Goal: Find specific page/section: Find specific page/section

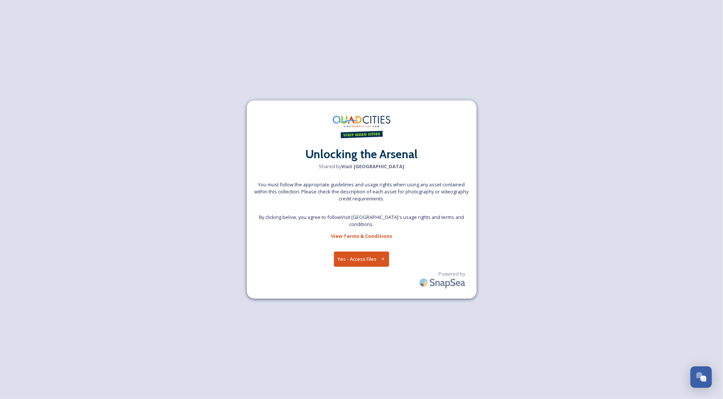
click at [359, 256] on button "Yes - Access Files" at bounding box center [362, 259] width 56 height 15
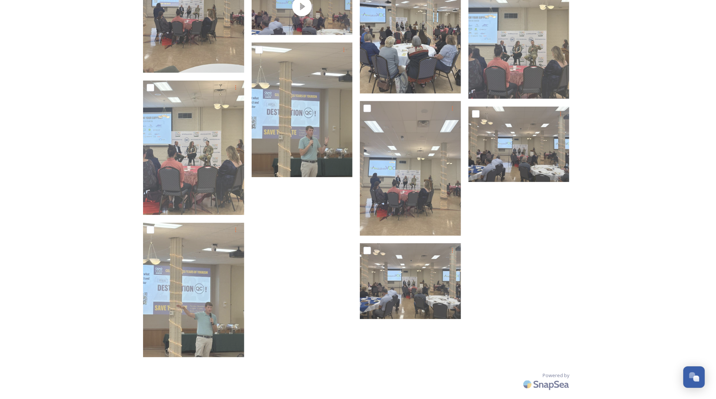
scroll to position [727, 0]
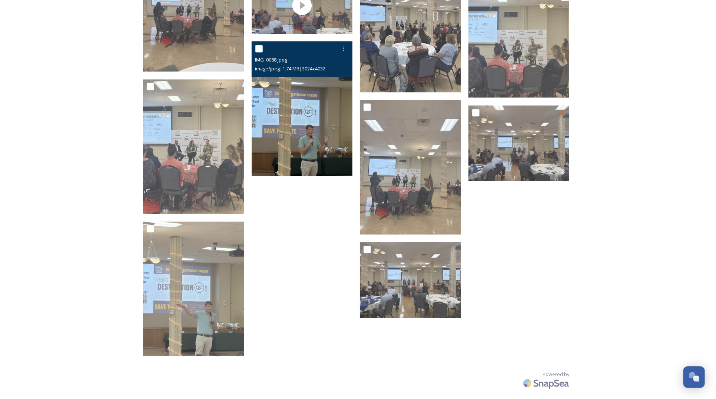
click at [298, 150] on img at bounding box center [302, 108] width 101 height 135
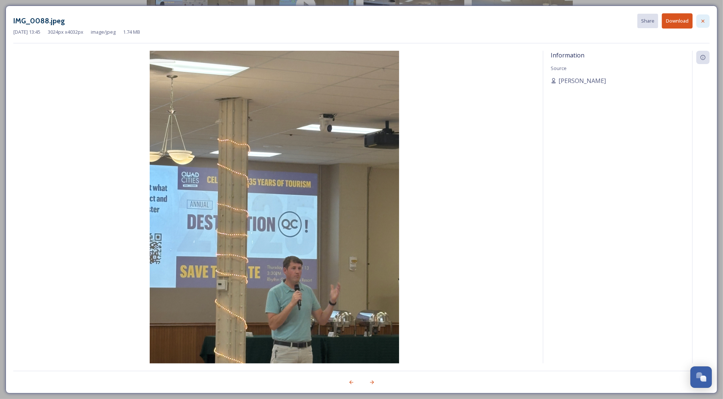
click at [706, 20] on icon at bounding box center [703, 21] width 6 height 6
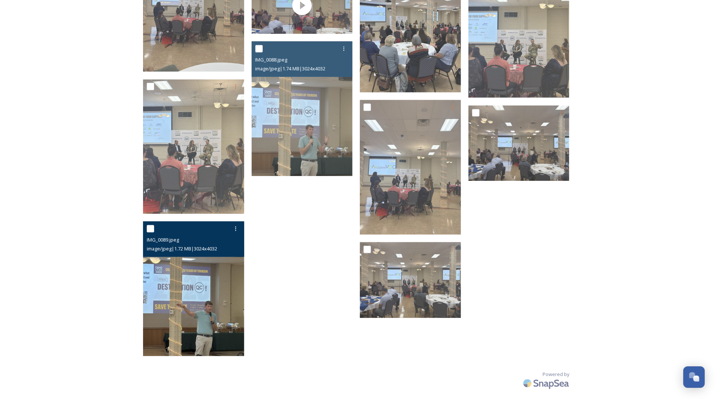
click at [194, 271] on img at bounding box center [193, 289] width 101 height 135
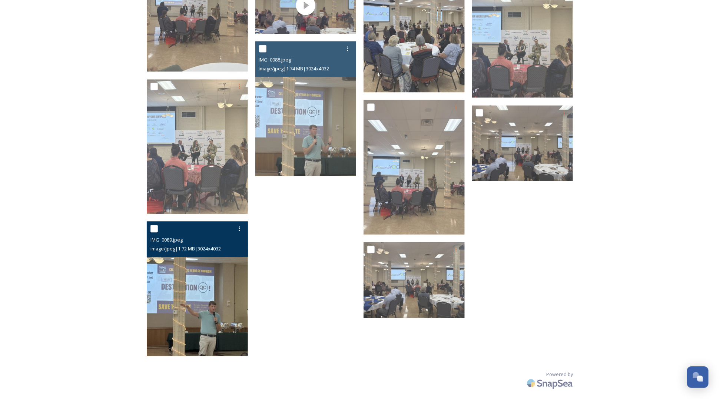
scroll to position [689, 0]
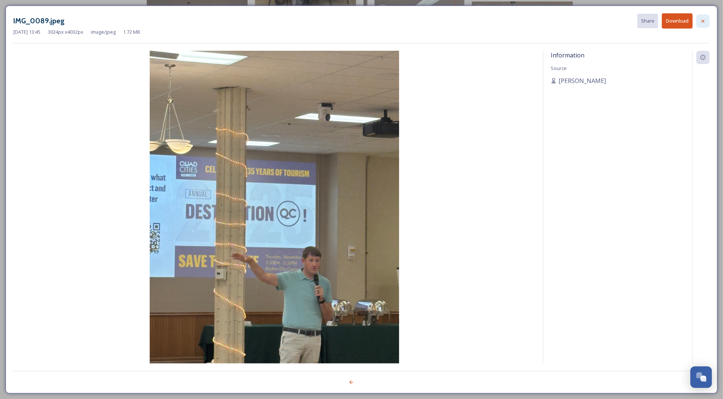
click at [704, 19] on icon at bounding box center [703, 21] width 6 height 6
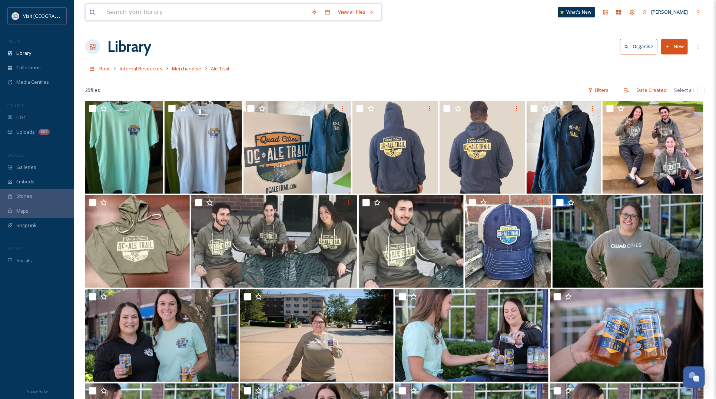
click at [129, 8] on input at bounding box center [205, 12] width 205 height 16
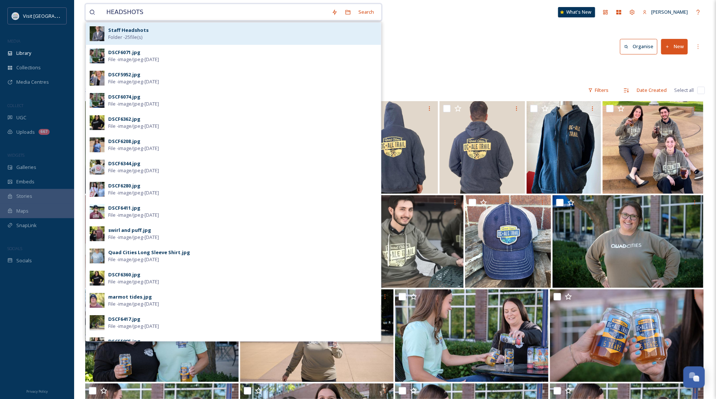
type input "HEADSHOTS"
click at [184, 30] on div "Staff Headshots Folder - 25 file(s)" at bounding box center [242, 34] width 269 height 14
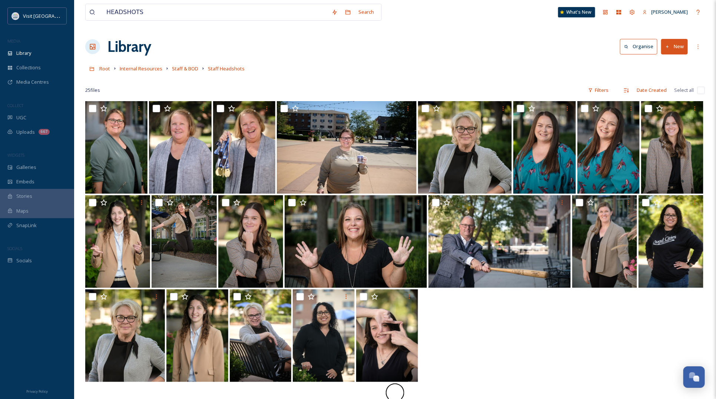
click at [477, 51] on div "Library Organise New" at bounding box center [395, 47] width 620 height 22
